Goal: Book appointment/travel/reservation

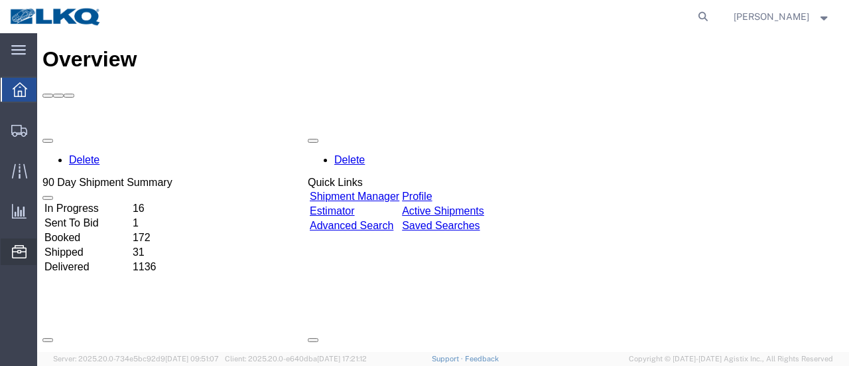
click at [0, 0] on span "Location Appointment" at bounding box center [0, 0] width 0 height 0
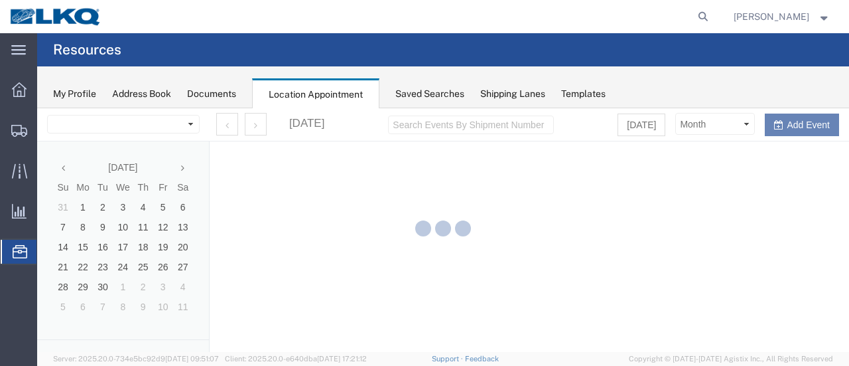
select select "28712"
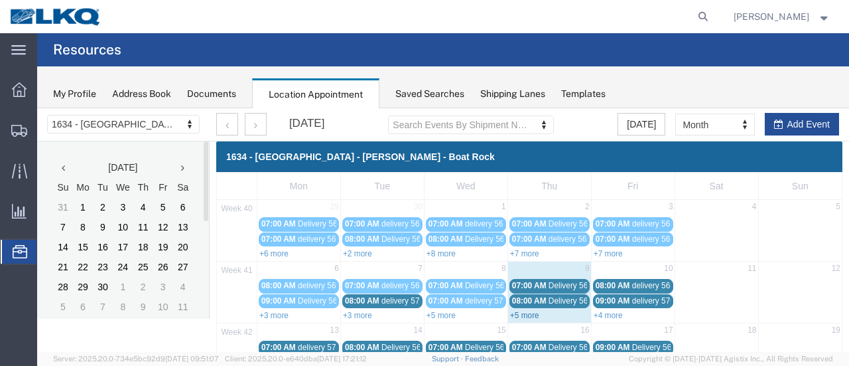
click at [520, 311] on link "+5 more" at bounding box center [524, 314] width 29 height 9
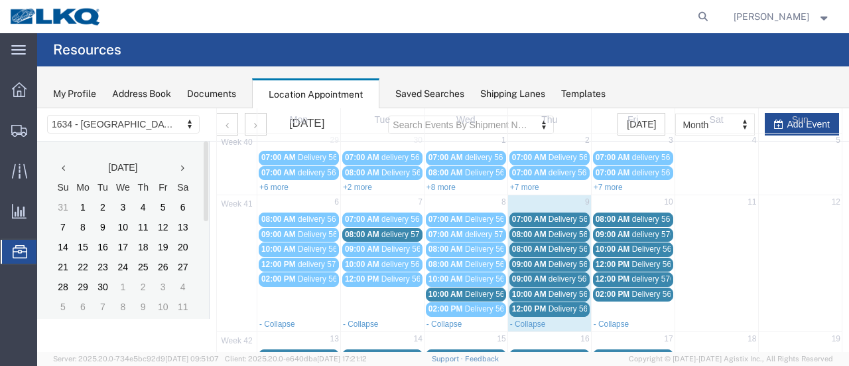
scroll to position [133, 0]
